Goal: Information Seeking & Learning: Learn about a topic

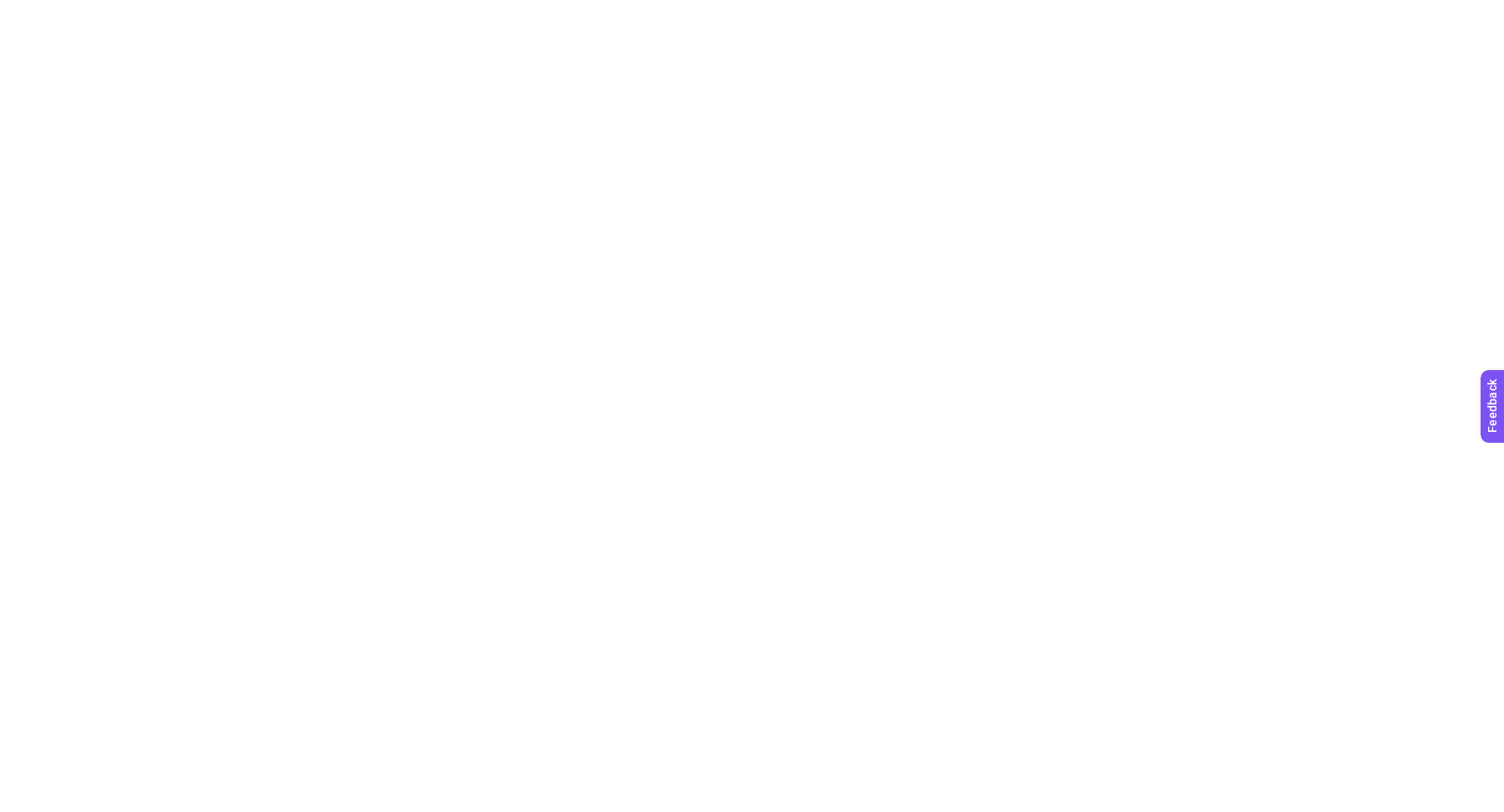
click at [967, 6] on html at bounding box center [752, 3] width 1504 height 6
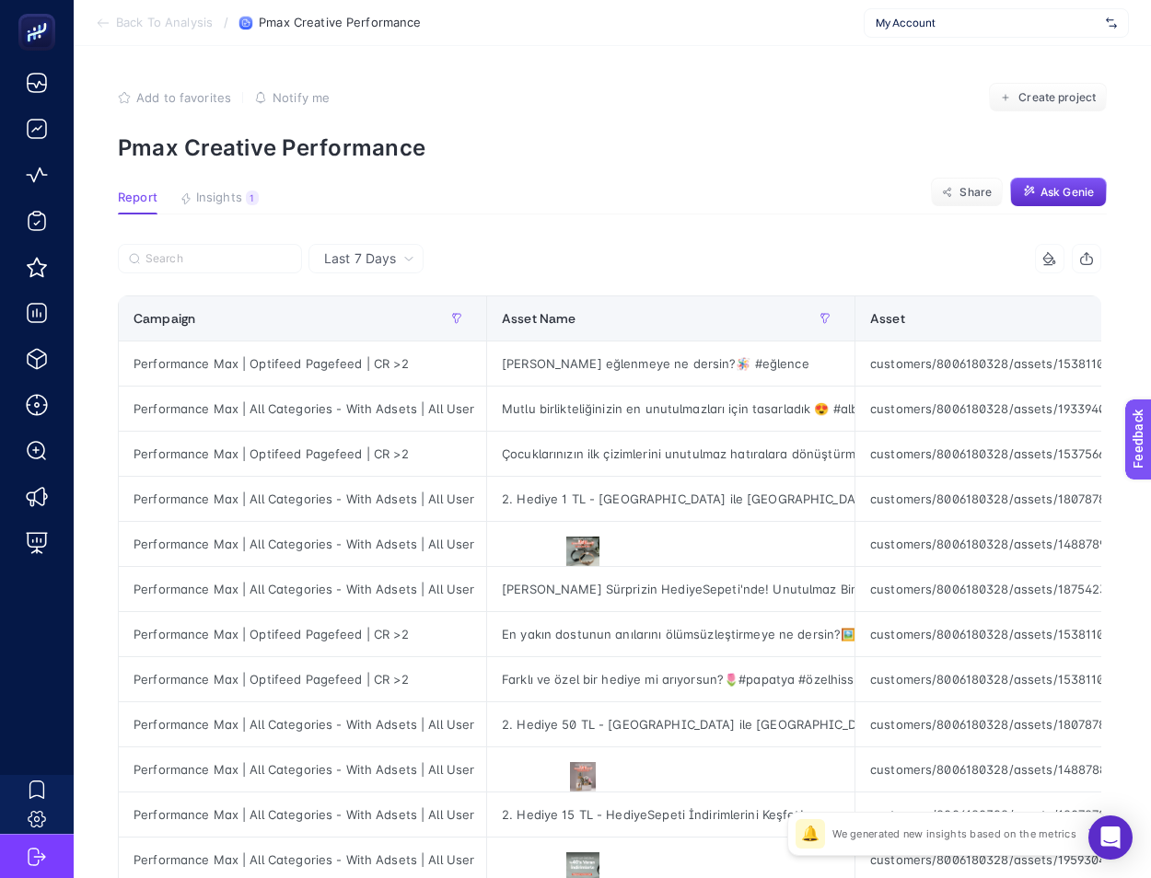
click at [1002, 241] on article "Add to favorites false Notify me Create project Pmax Creative Performance Repor…" at bounding box center [612, 765] width 1077 height 1439
click at [209, 20] on span "Back To Analysis" at bounding box center [164, 23] width 97 height 15
click at [759, 195] on section "Report Insights 1 We generated new insights based on the metrics Share Ask Genie" at bounding box center [612, 203] width 989 height 24
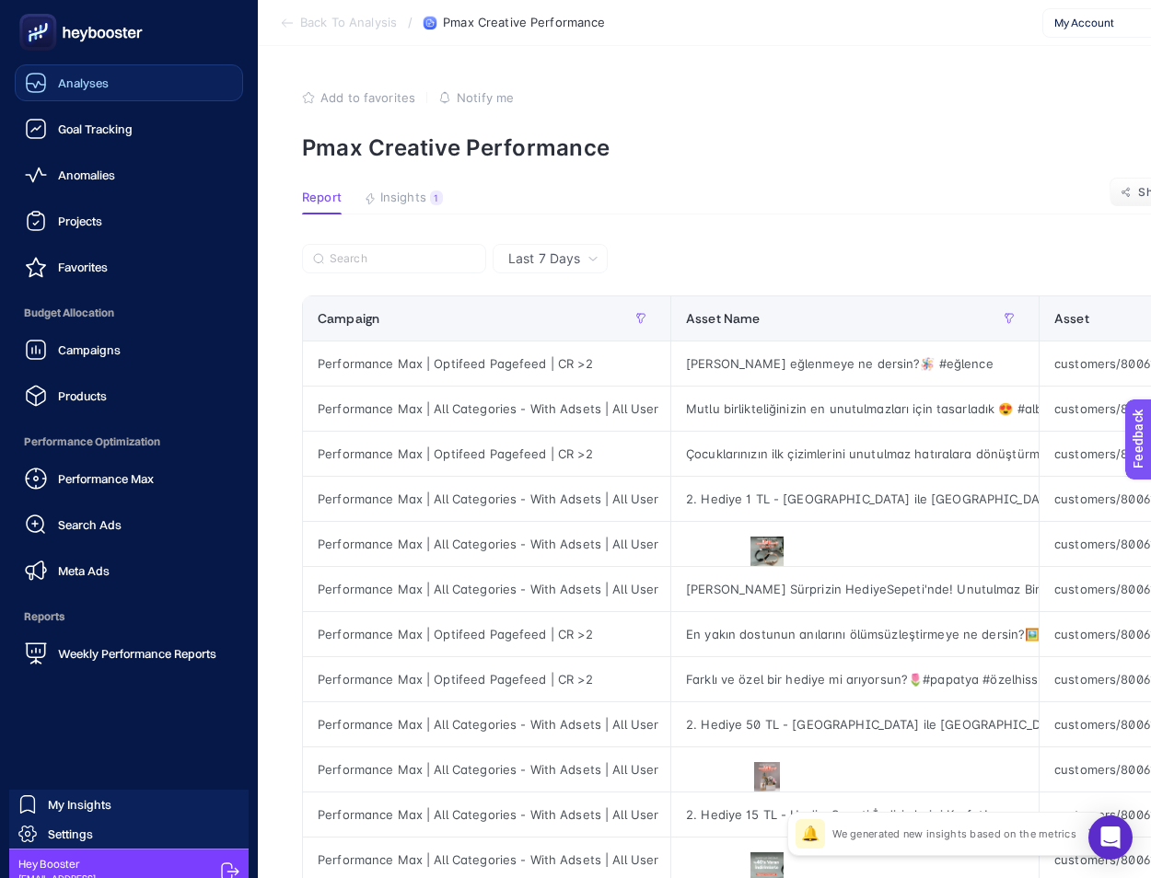
click at [64, 90] on div "Analyses" at bounding box center [67, 83] width 84 height 22
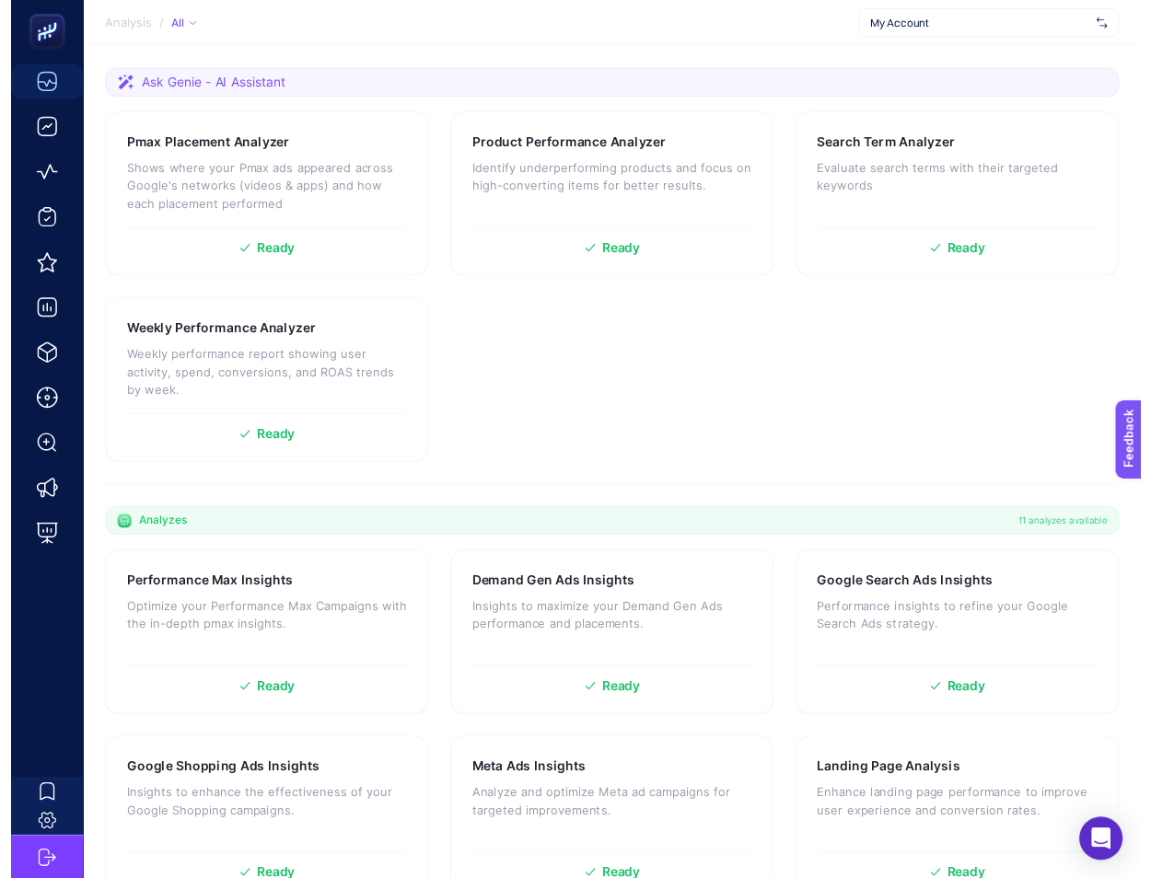
scroll to position [359, 0]
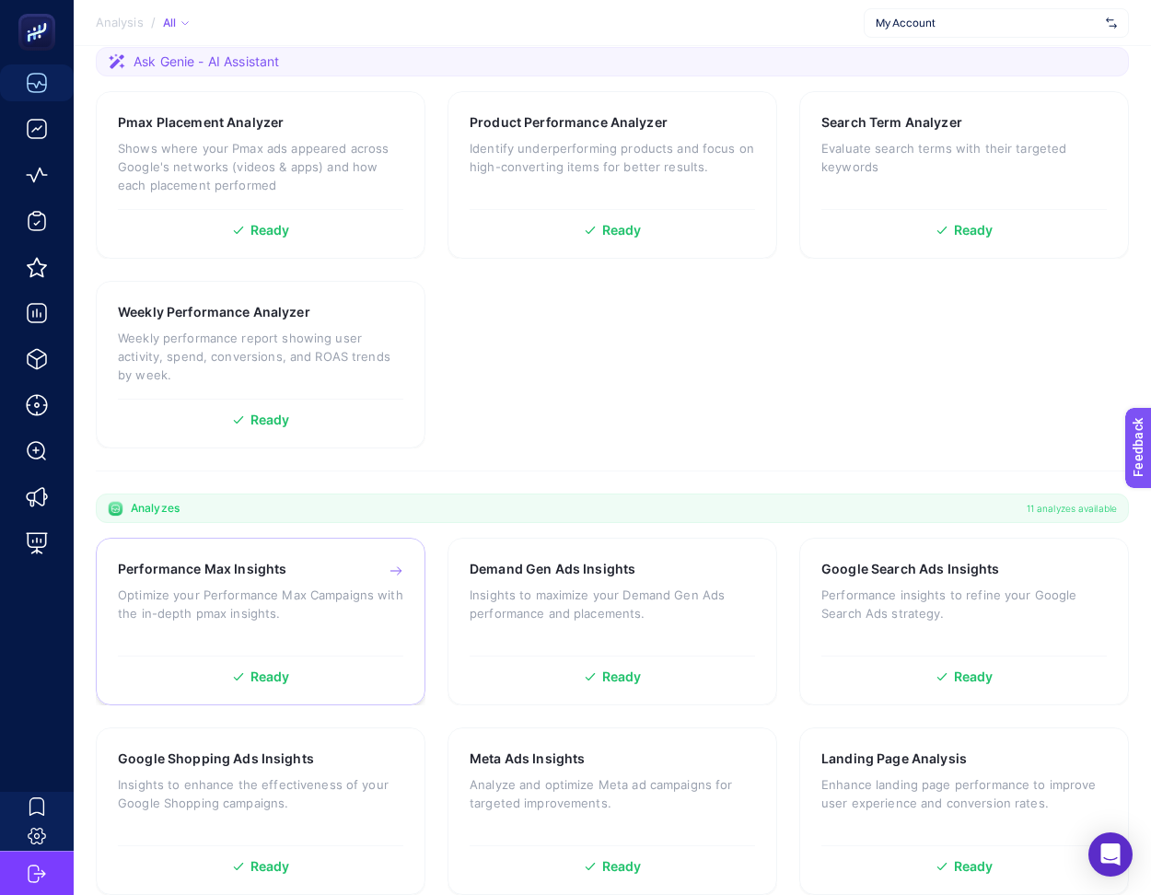
click at [284, 576] on div "Performance Max Insights Optimize your Performance Max Campaigns with the in-de…" at bounding box center [260, 603] width 285 height 87
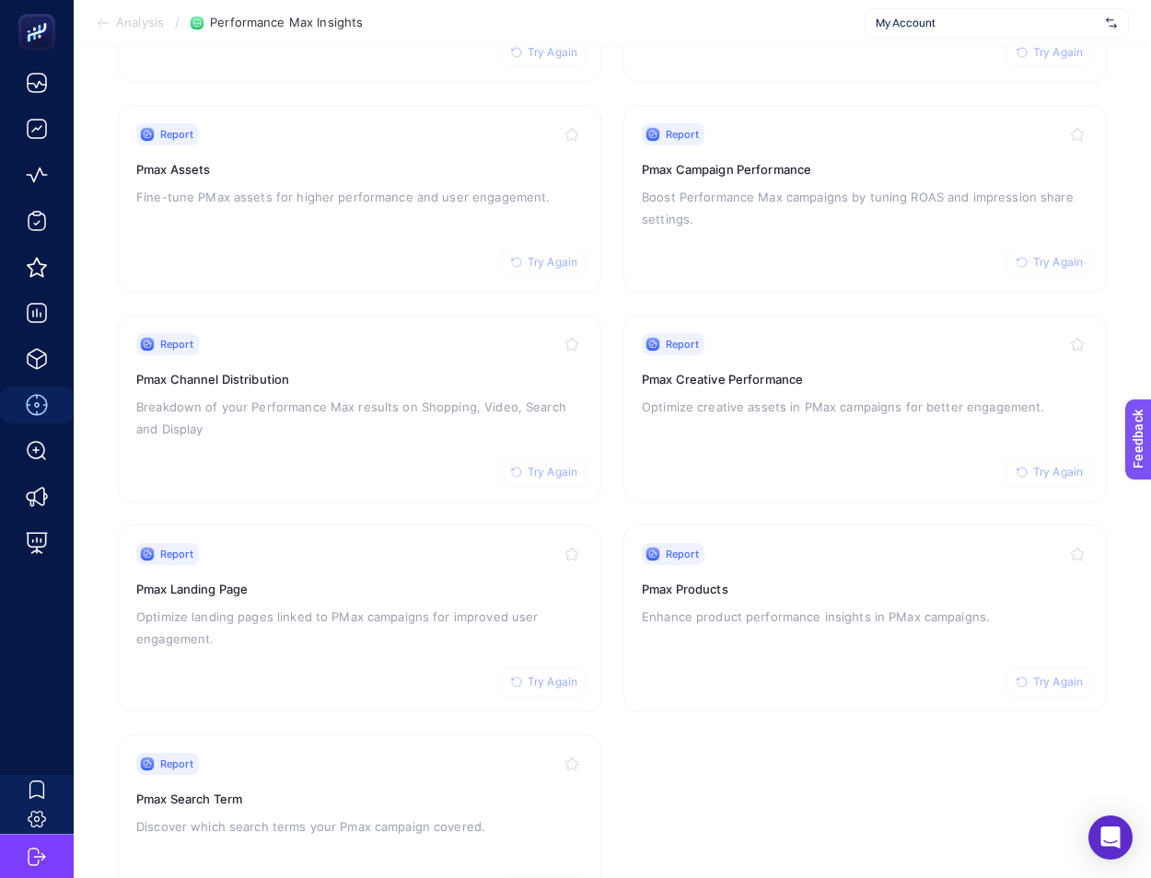
click at [1046, 18] on span "My Account" at bounding box center [986, 23] width 223 height 15
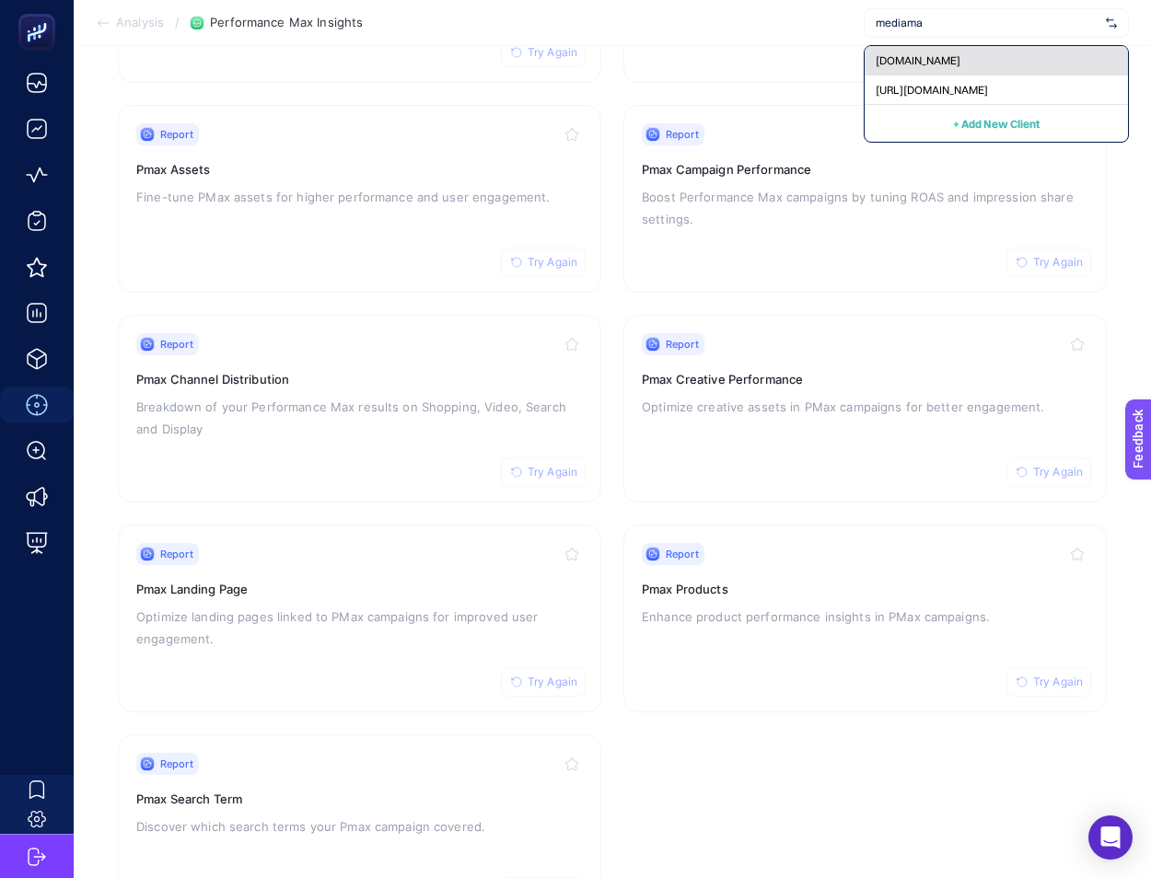
type input "mediama"
click at [1060, 58] on div "[DOMAIN_NAME]" at bounding box center [995, 60] width 263 height 29
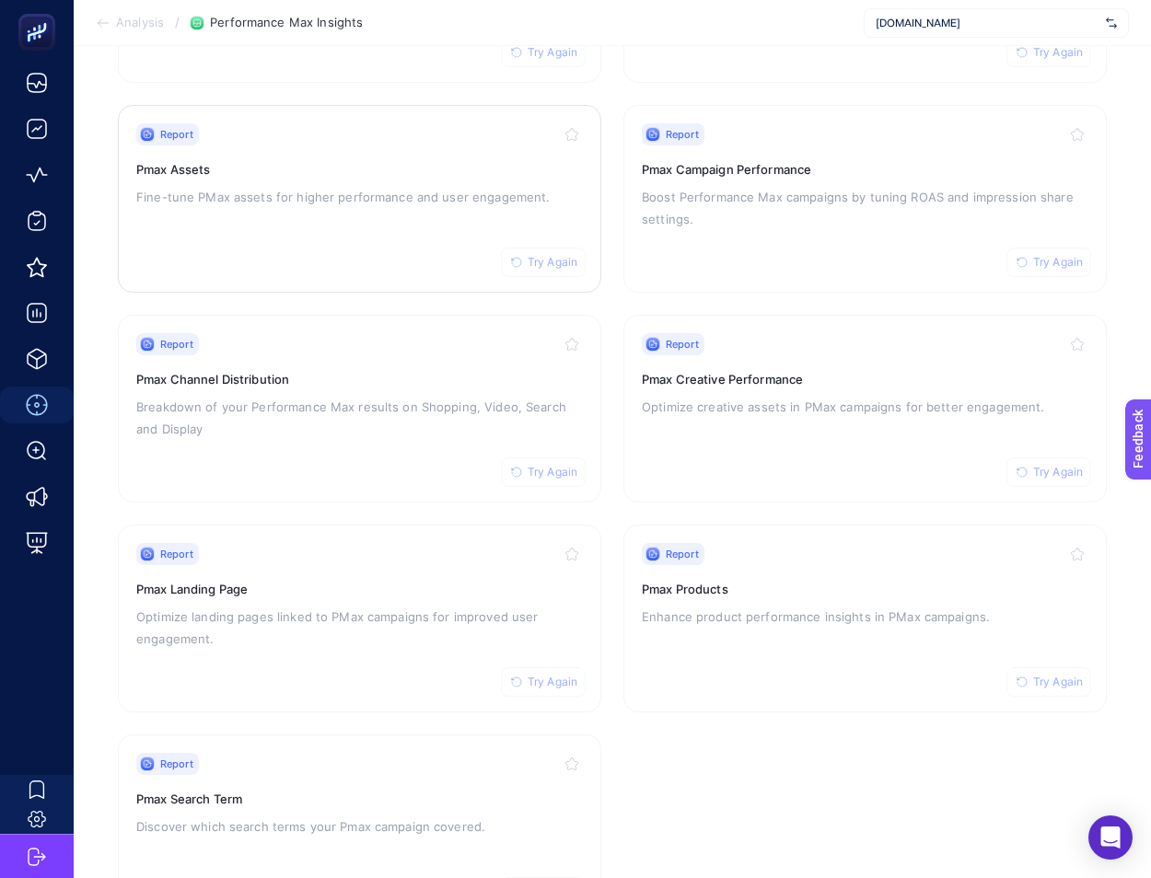
click at [540, 270] on button "Try Again" at bounding box center [543, 262] width 85 height 29
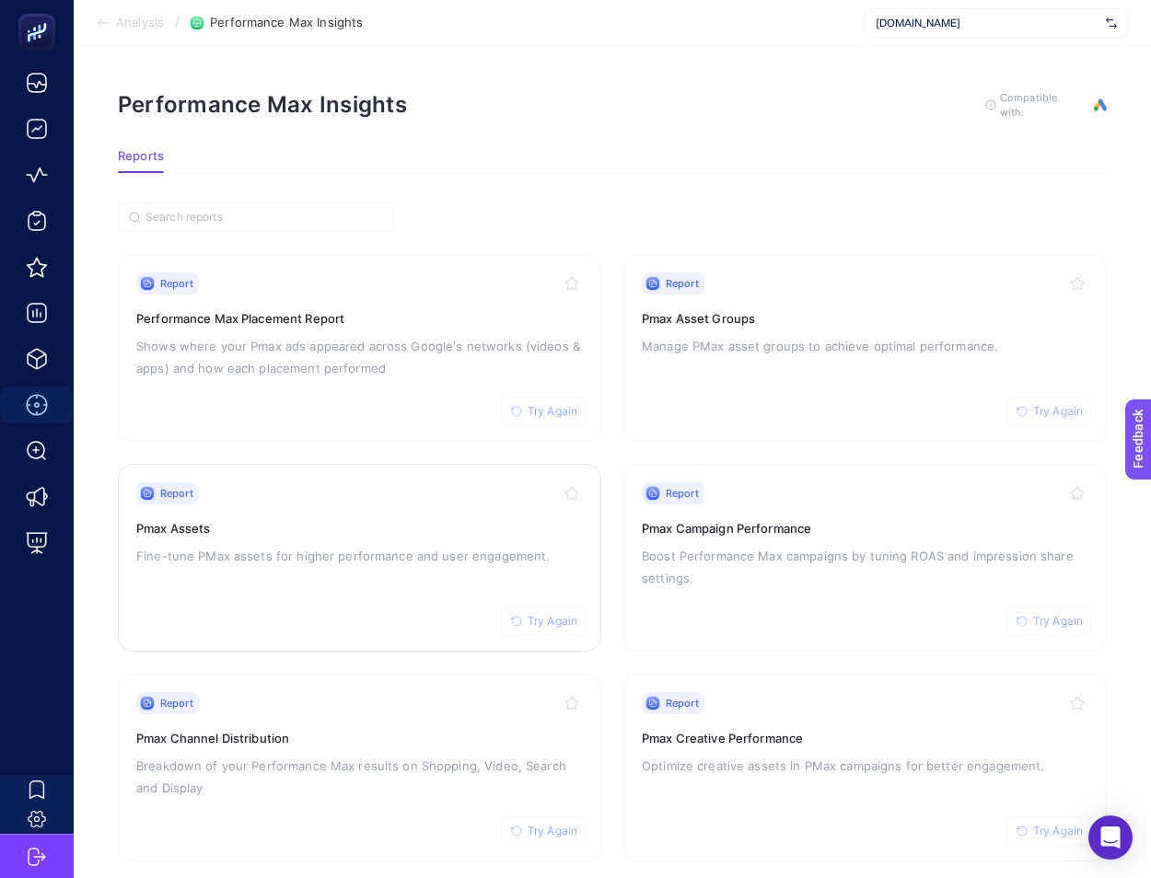
click at [285, 612] on div "Report Try Again Pmax Assets Fine-tune PMax assets for higher performance and u…" at bounding box center [359, 557] width 446 height 151
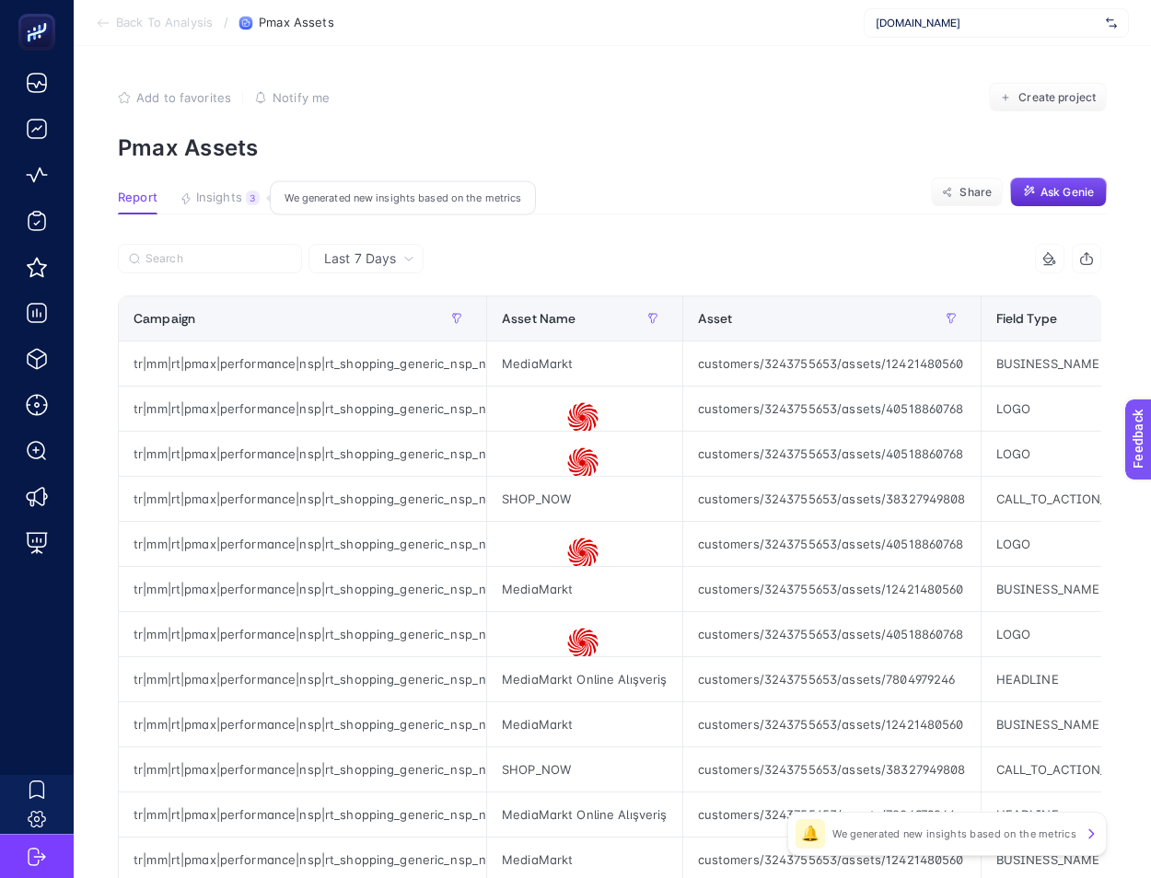
click at [241, 198] on button "Insights 3 We generated new insights based on the metrics" at bounding box center [219, 203] width 80 height 24
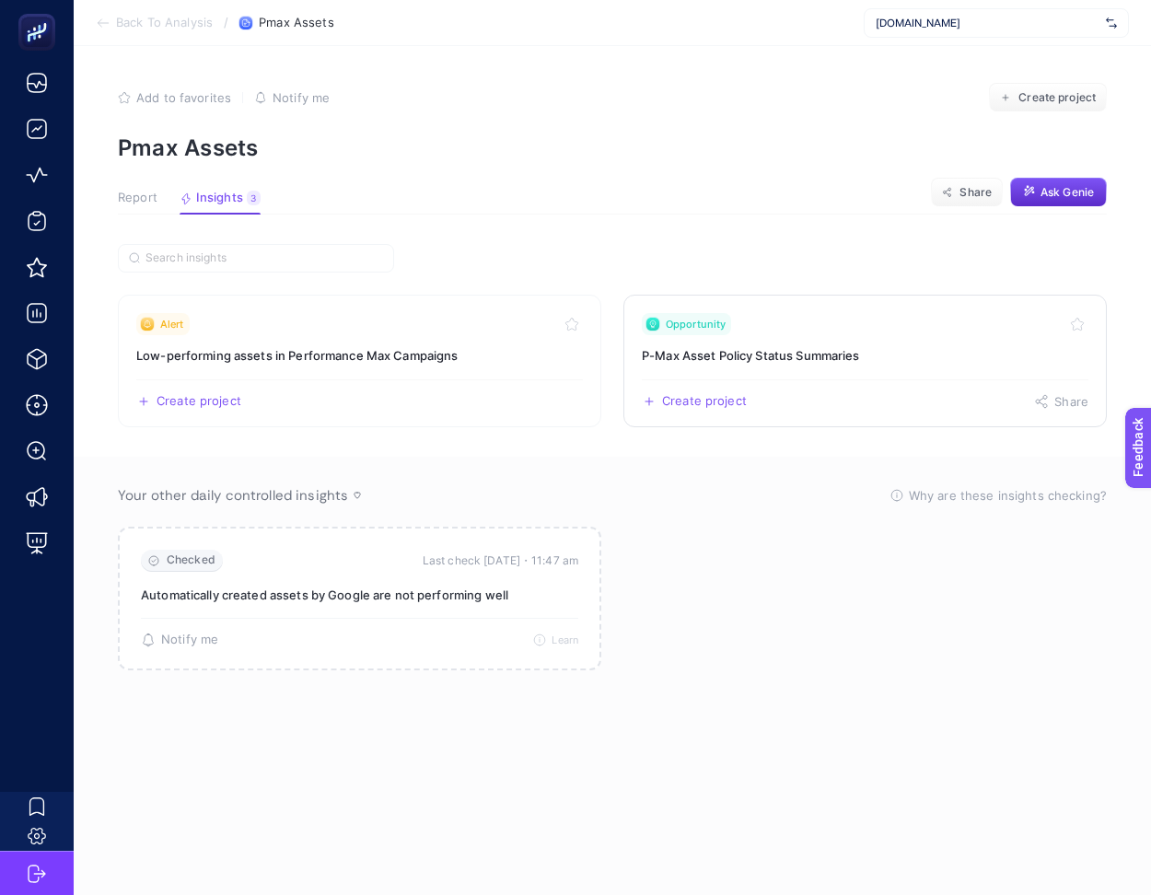
click at [827, 372] on link "Opportunity P-Max Asset Policy Status Summaries Create project Share" at bounding box center [864, 361] width 483 height 133
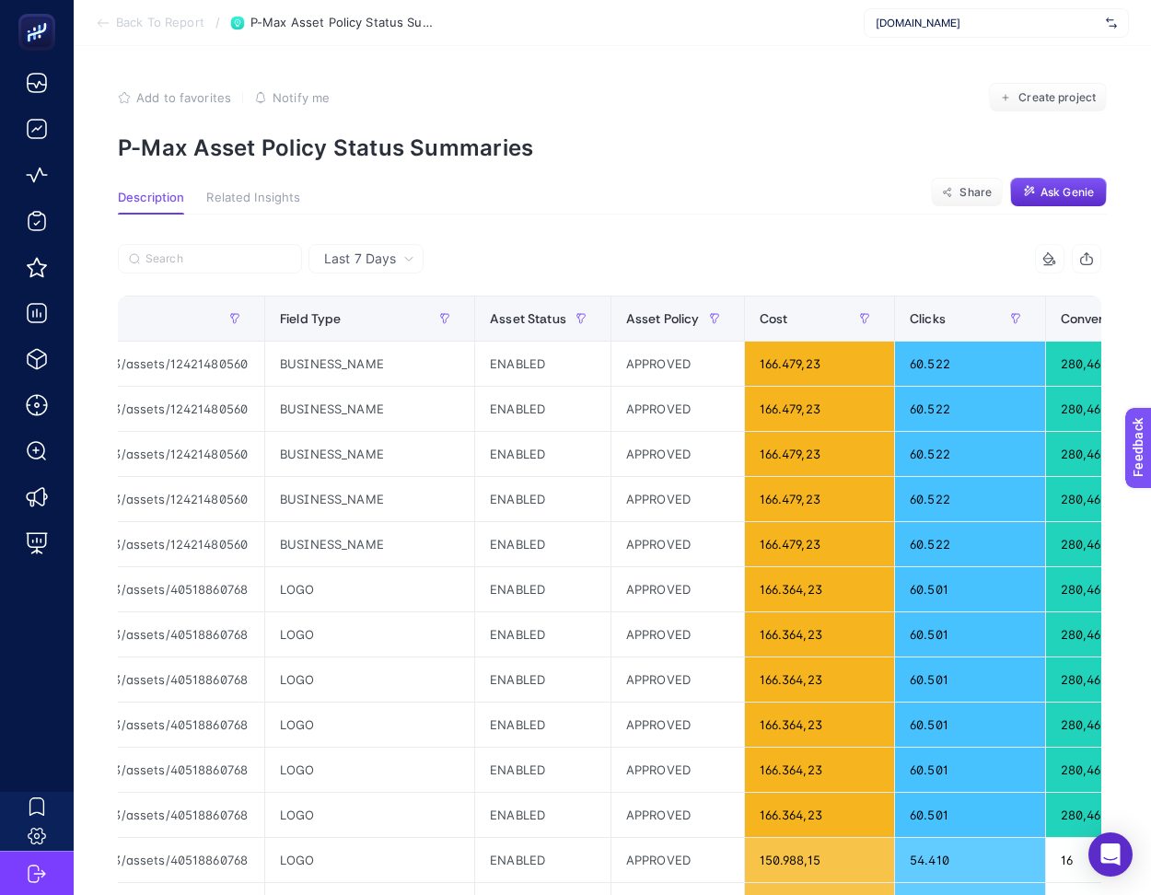
scroll to position [0, 526]
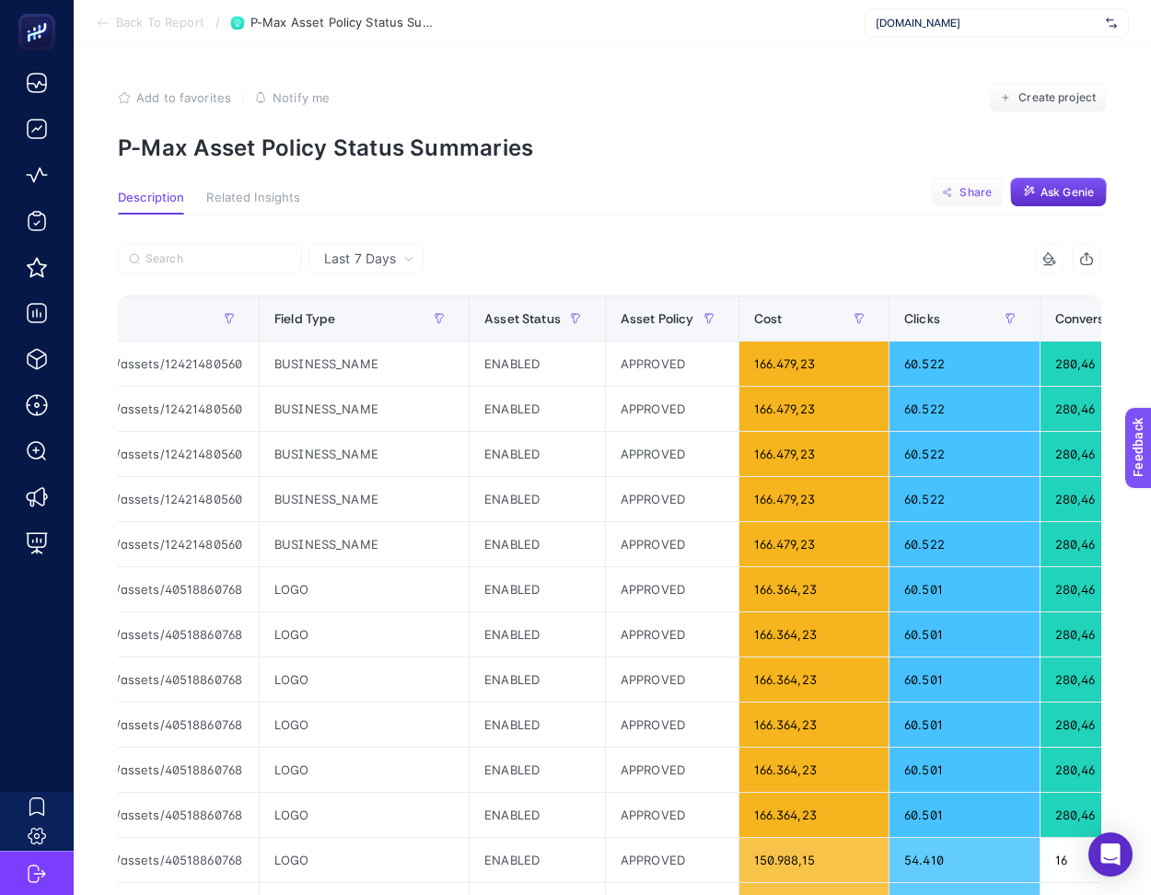
click at [963, 185] on span "Share" at bounding box center [975, 192] width 32 height 15
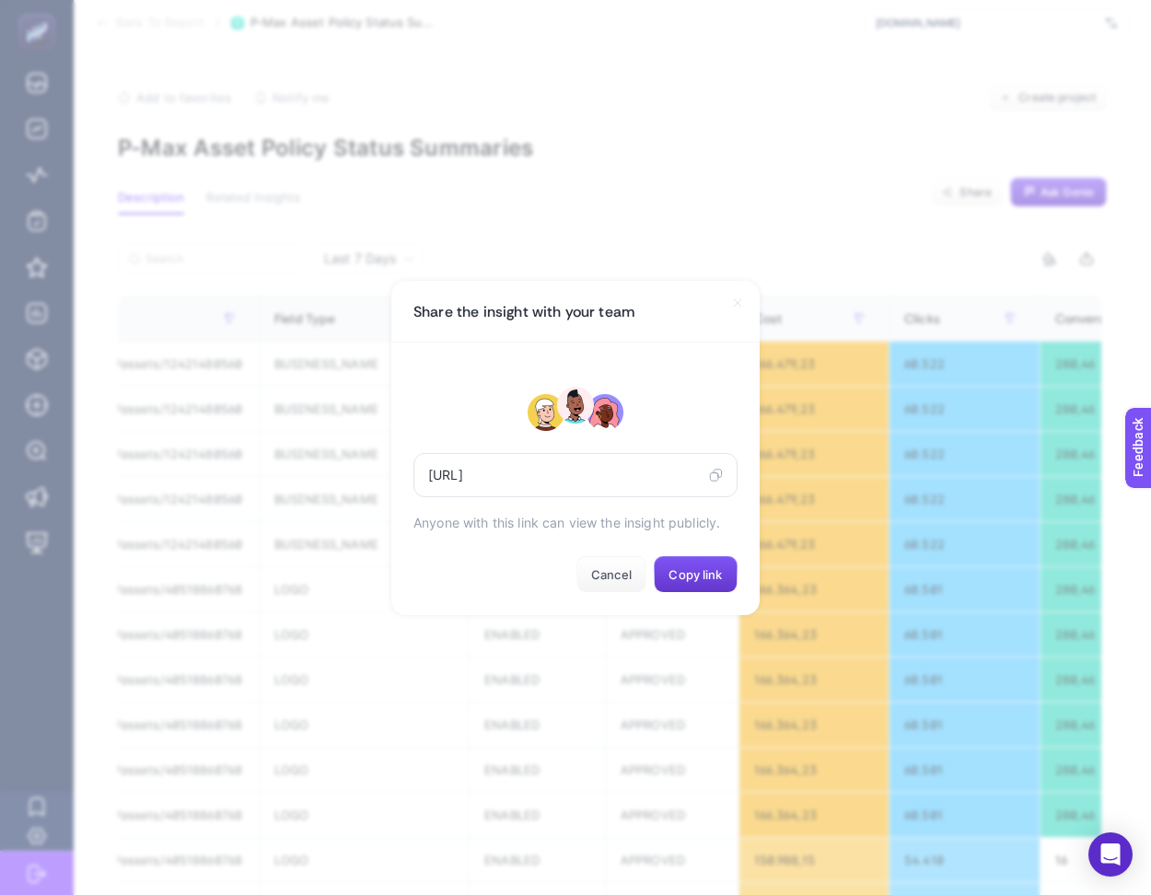
click at [702, 569] on span "Copy link" at bounding box center [694, 574] width 53 height 15
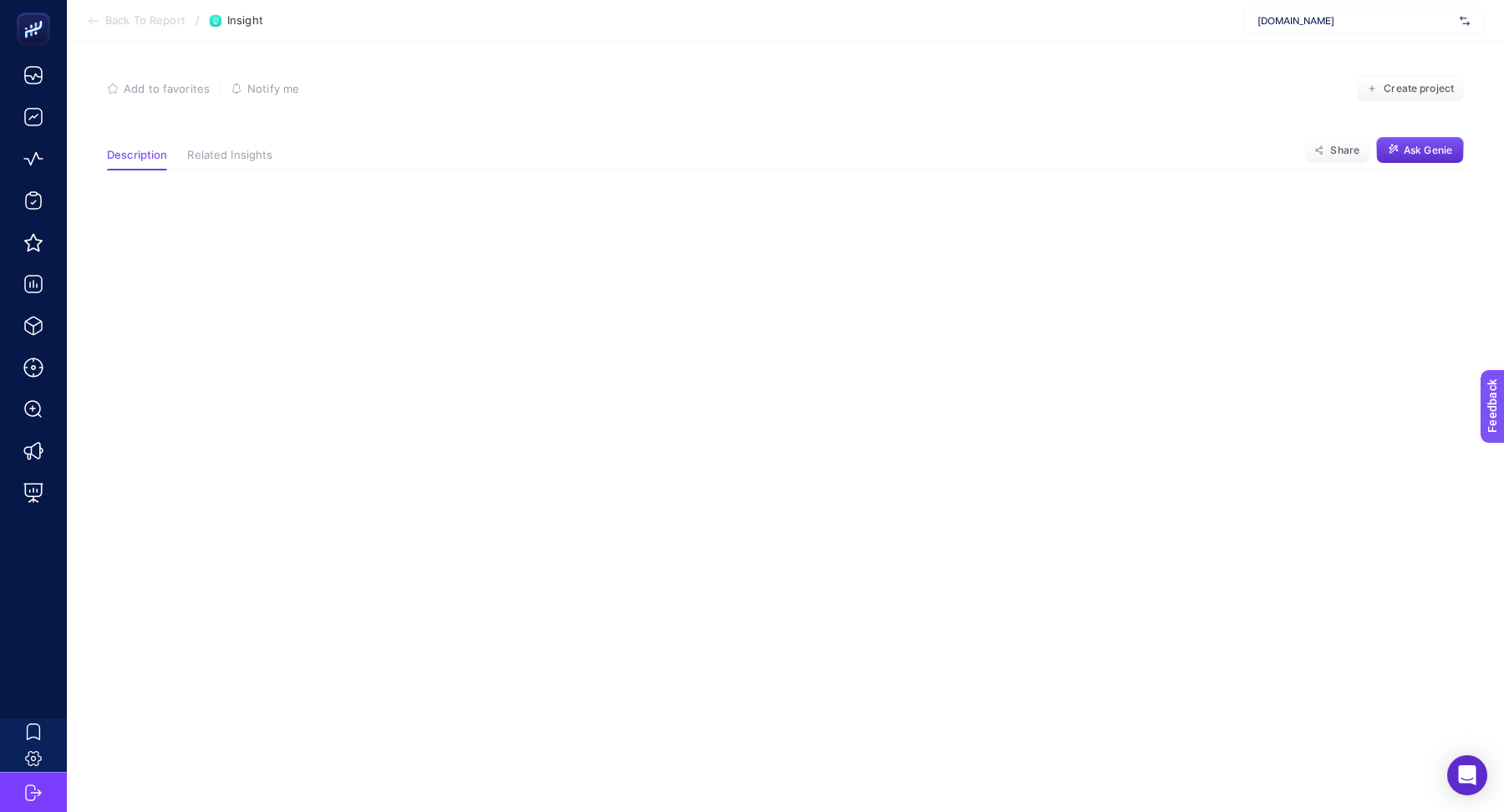
click at [134, 21] on span "Back To Report" at bounding box center [145, 21] width 80 height 14
